Goal: Find specific fact

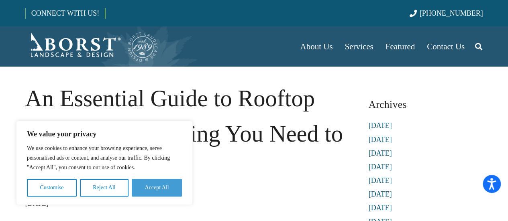
click at [163, 188] on button "Accept All" at bounding box center [157, 188] width 50 height 18
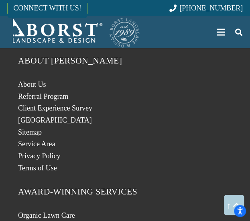
scroll to position [6614, 0]
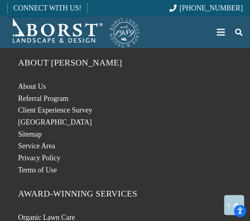
click at [150, 105] on li "Client Experience Survey" at bounding box center [125, 110] width 214 height 10
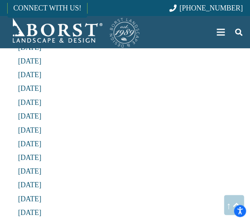
scroll to position [5396, 0]
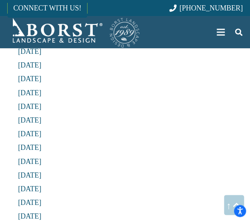
click at [119, 102] on li "[DATE]" at bounding box center [125, 107] width 214 height 10
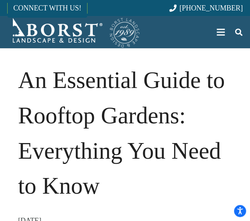
click at [222, 32] on div "Menu" at bounding box center [221, 32] width 8 height 1
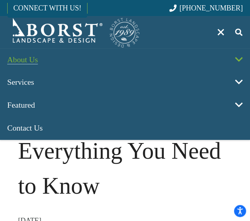
click at [86, 56] on link "About Us" at bounding box center [125, 59] width 246 height 23
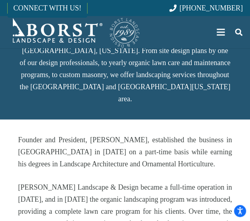
scroll to position [193, 0]
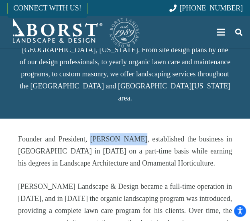
drag, startPoint x: 95, startPoint y: 94, endPoint x: 142, endPoint y: 98, distance: 47.5
click at [142, 133] on p "Founder and President, [PERSON_NAME], established the business in [GEOGRAPHIC_D…" at bounding box center [125, 151] width 214 height 36
copy p "[PERSON_NAME]"
click at [142, 133] on p "Founder and President, [PERSON_NAME], established the business in [GEOGRAPHIC_D…" at bounding box center [125, 151] width 214 height 36
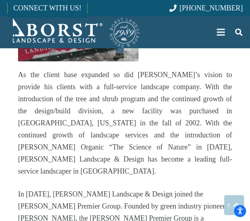
scroll to position [542, 0]
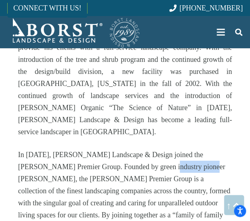
drag, startPoint x: 122, startPoint y: 99, endPoint x: 162, endPoint y: 99, distance: 40.1
click at [162, 149] on p "In [DATE], [PERSON_NAME] Landscape & Design joined the [PERSON_NAME] Premier Gr…" at bounding box center [125, 221] width 214 height 145
copy p "[PERSON_NAME]"
click at [128, 149] on p "In [DATE], [PERSON_NAME] Landscape & Design joined the [PERSON_NAME] Premier Gr…" at bounding box center [125, 221] width 214 height 145
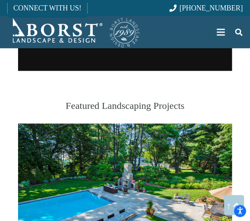
scroll to position [1016, 0]
